Goal: Use online tool/utility: Utilize a website feature to perform a specific function

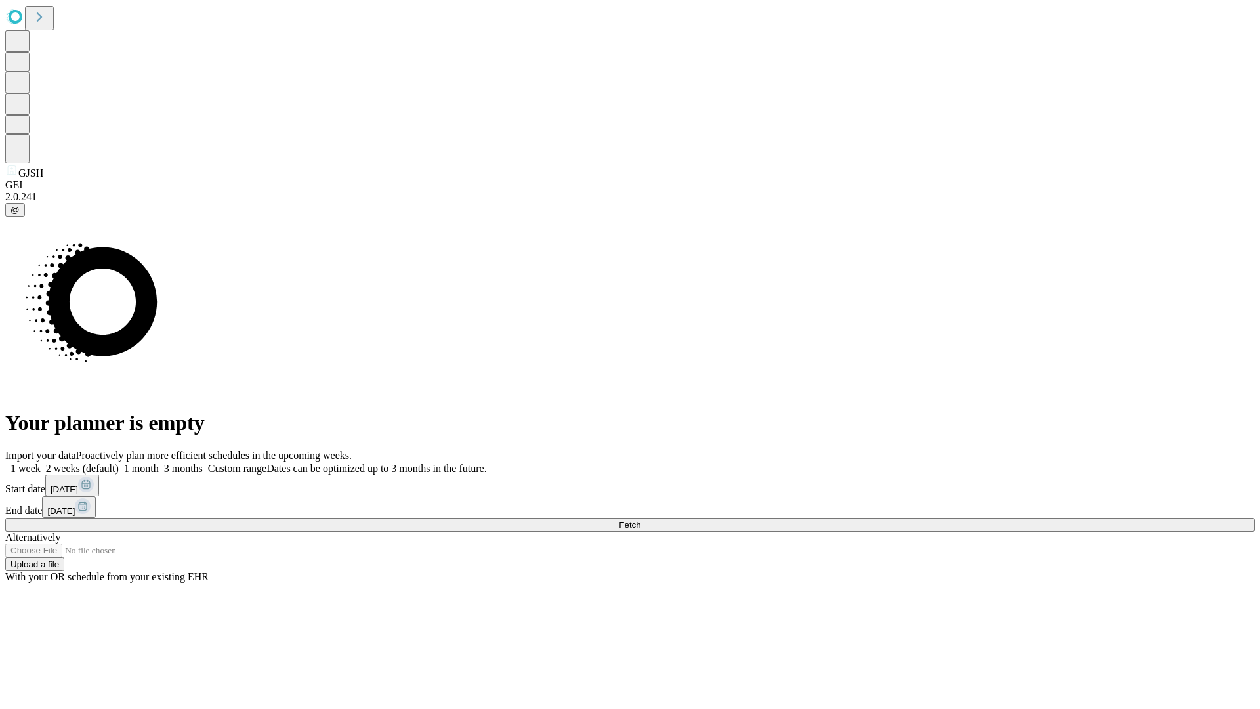
click at [641, 520] on span "Fetch" at bounding box center [630, 525] width 22 height 10
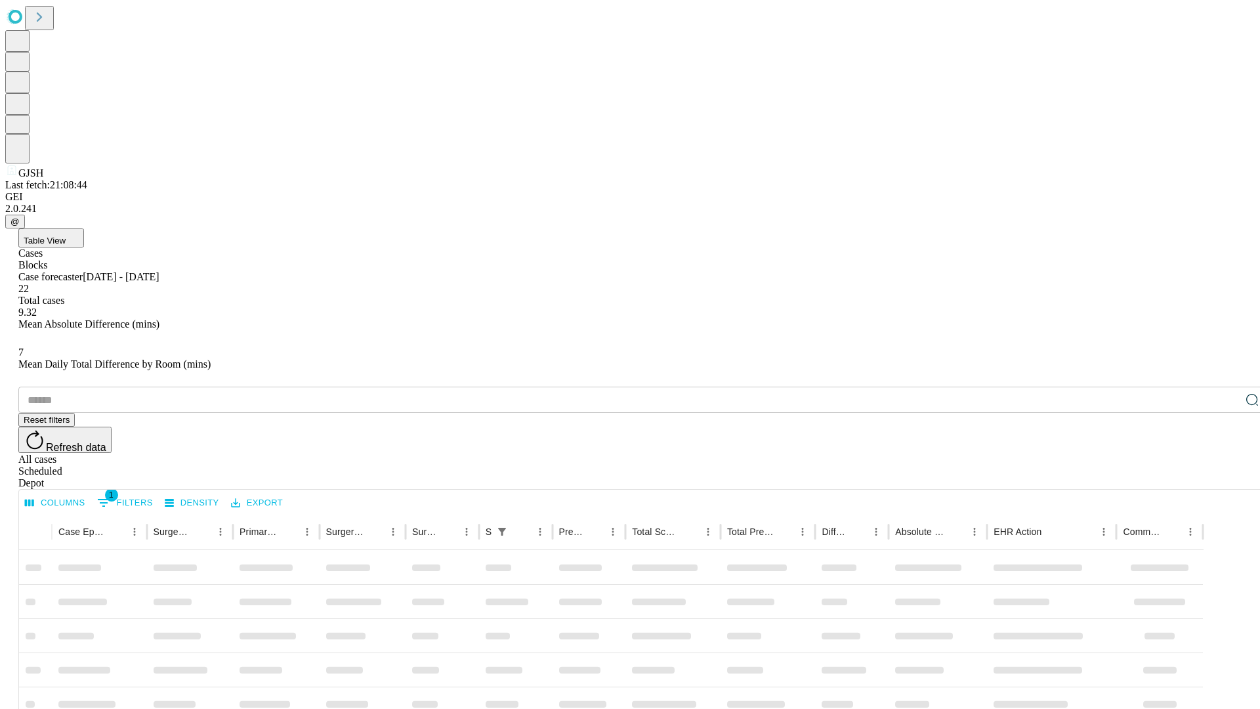
click at [66, 236] on span "Table View" at bounding box center [45, 241] width 42 height 10
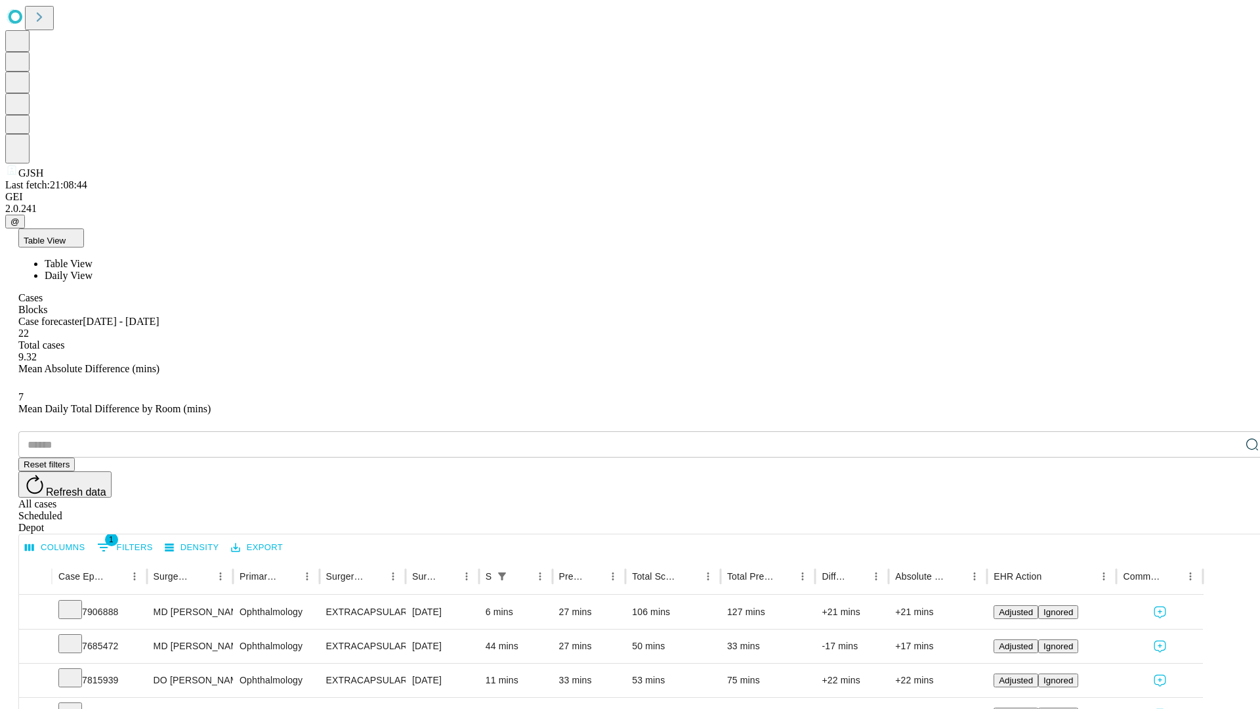
click at [93, 270] on span "Daily View" at bounding box center [69, 275] width 48 height 11
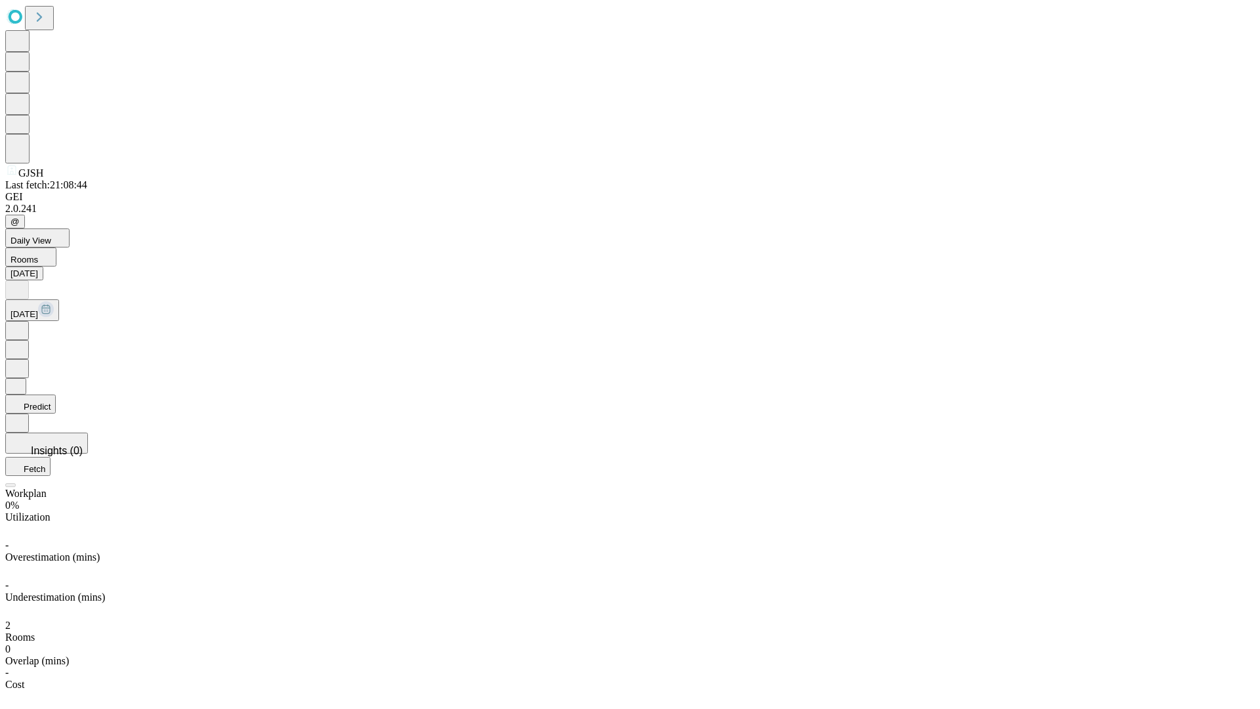
click at [56, 395] on button "Predict" at bounding box center [30, 404] width 51 height 19
